Goal: Task Accomplishment & Management: Complete application form

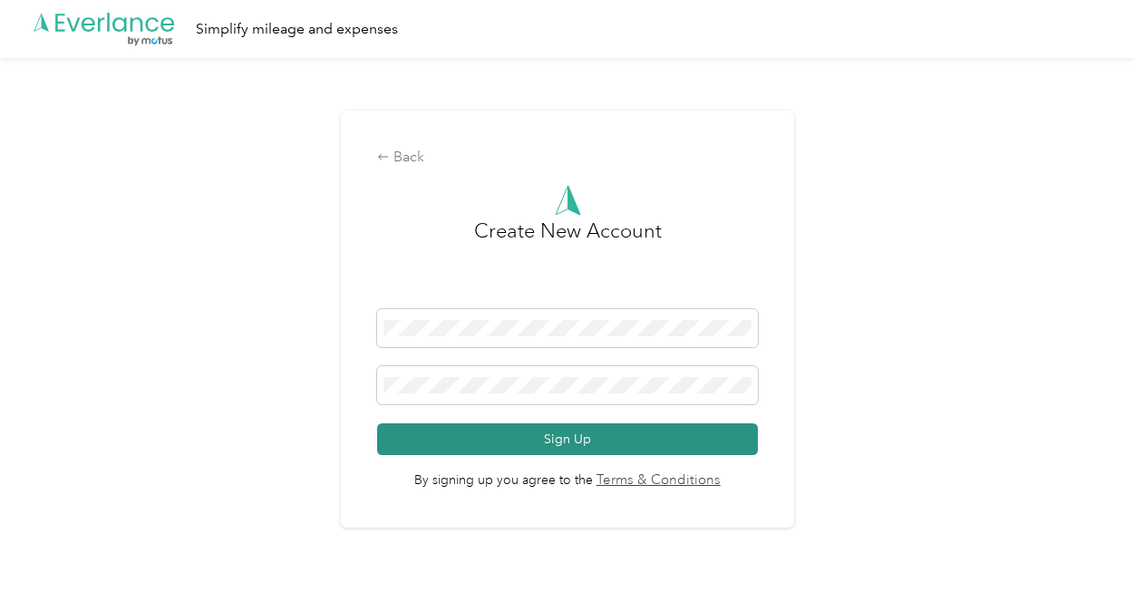
click at [594, 433] on button "Sign Up" at bounding box center [567, 439] width 380 height 32
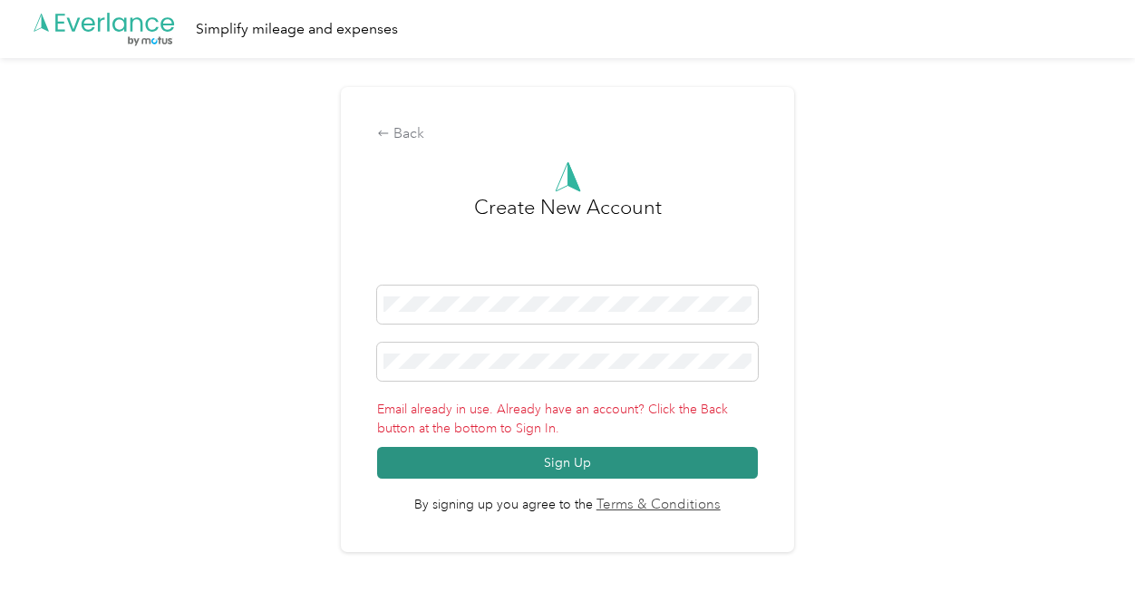
click at [547, 447] on button "Sign Up" at bounding box center [567, 463] width 380 height 32
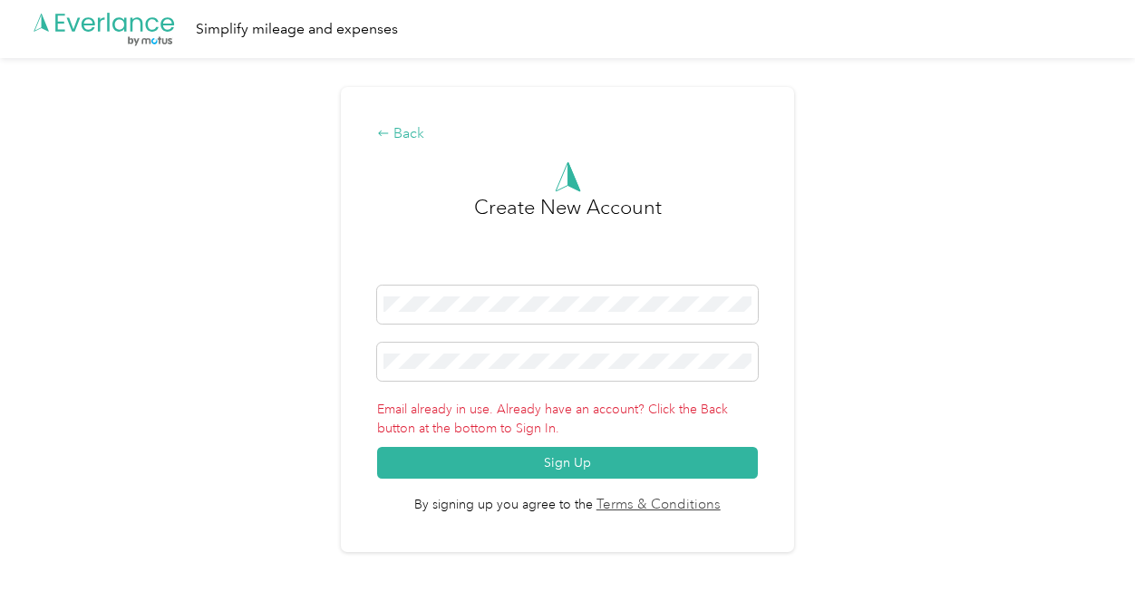
click at [402, 132] on div "Back" at bounding box center [567, 134] width 380 height 22
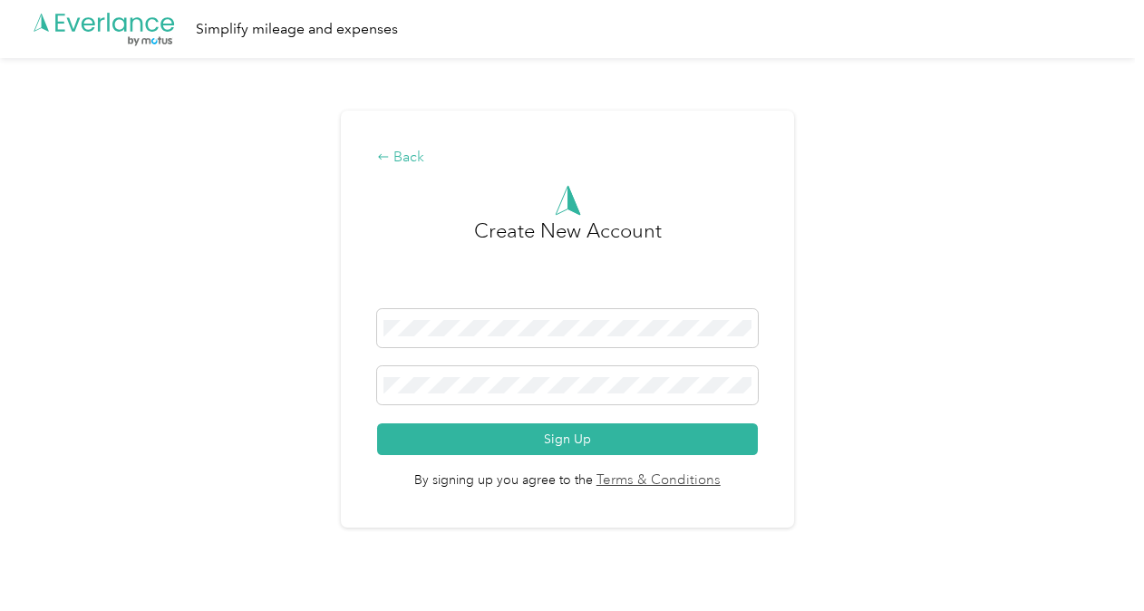
click at [417, 158] on div "Back" at bounding box center [567, 158] width 380 height 22
